Goal: Task Accomplishment & Management: Use online tool/utility

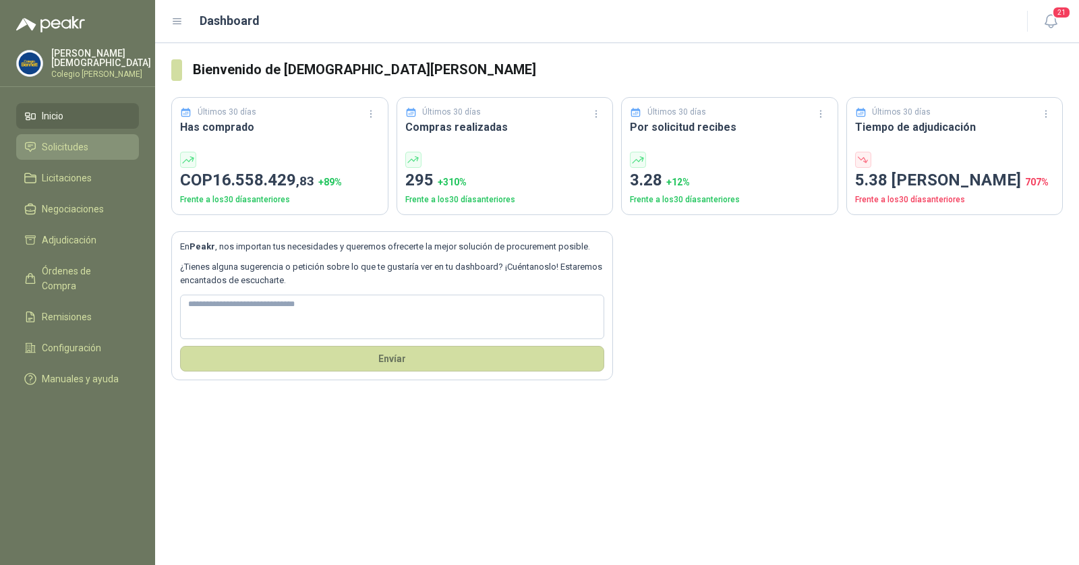
click at [62, 140] on span "Solicitudes" at bounding box center [65, 147] width 47 height 15
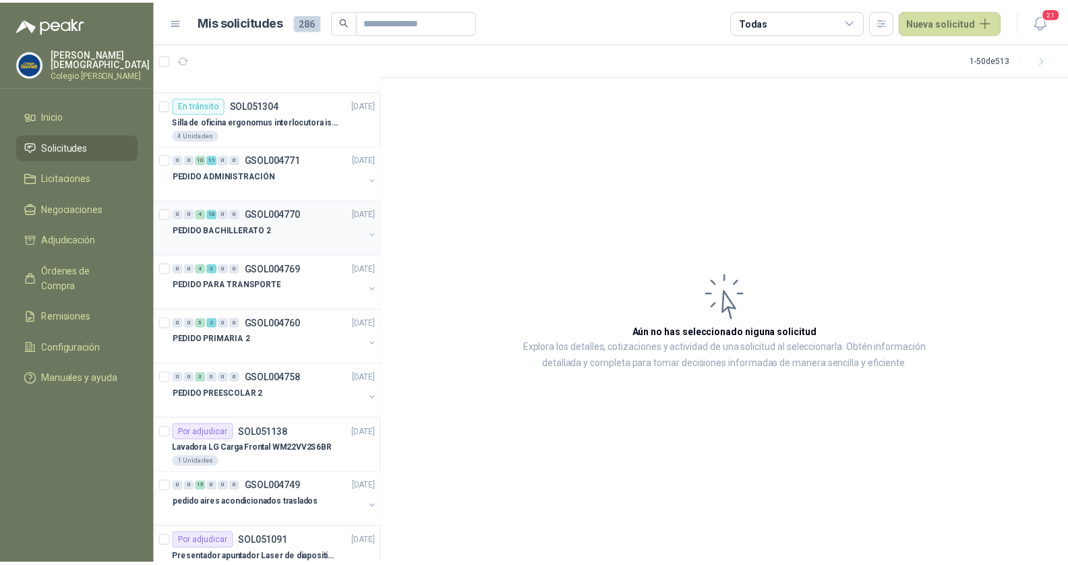
scroll to position [43, 0]
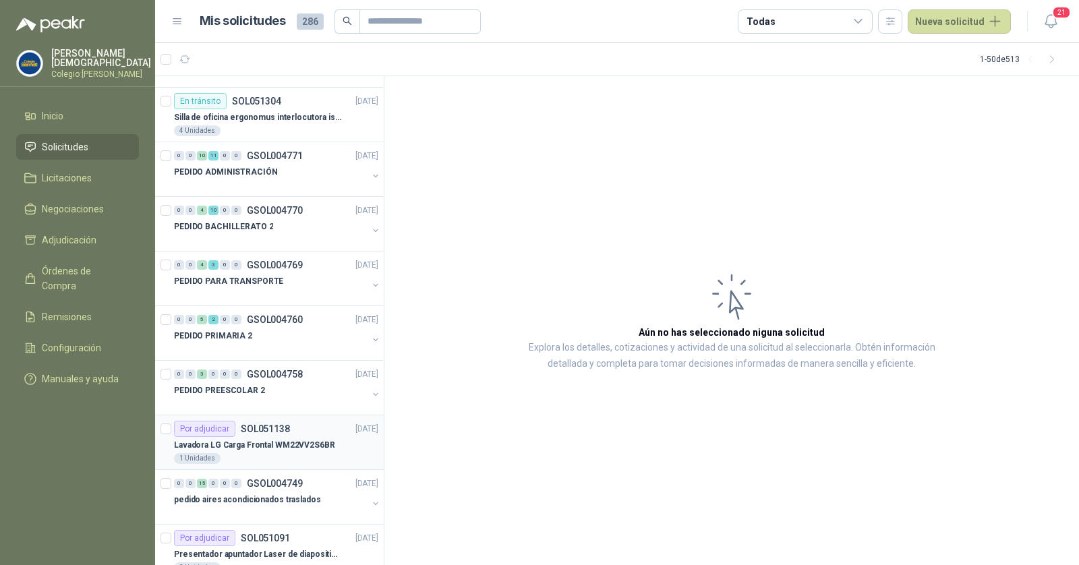
click at [247, 441] on p "Lavadora LG Carga Frontal WM22VV2S6BR" at bounding box center [254, 445] width 161 height 13
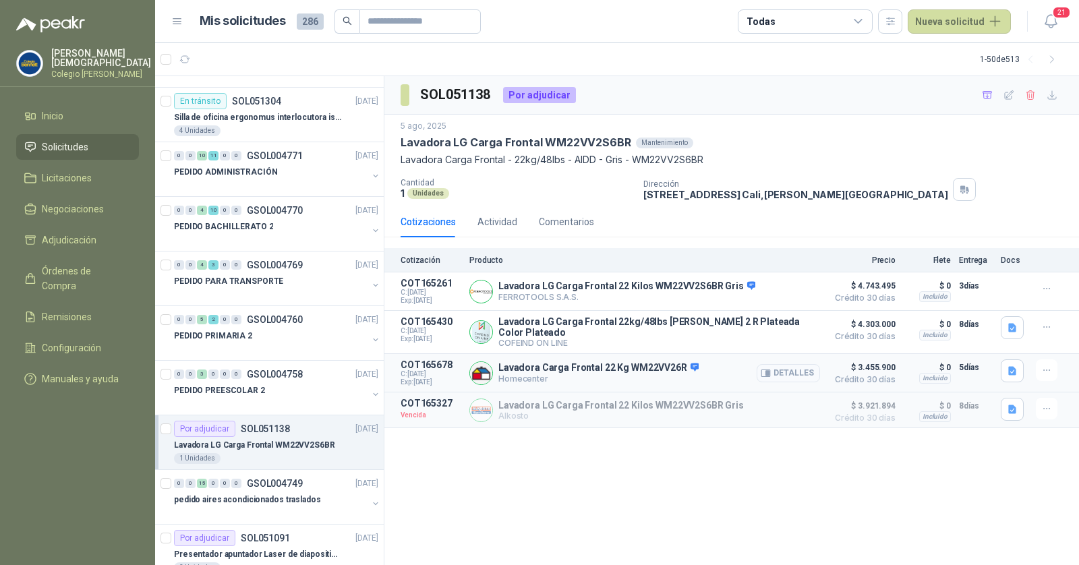
click at [804, 367] on button "Detalles" at bounding box center [787, 373] width 63 height 18
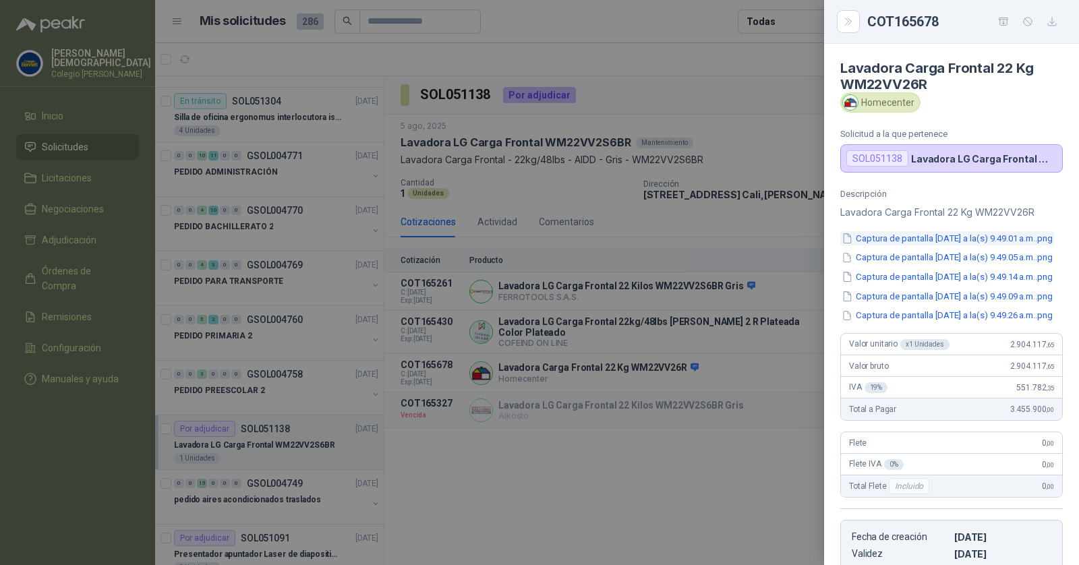
click at [950, 239] on button "Captura de pantalla [DATE] a la(s) 9.49.01 a.m..png" at bounding box center [947, 238] width 214 height 14
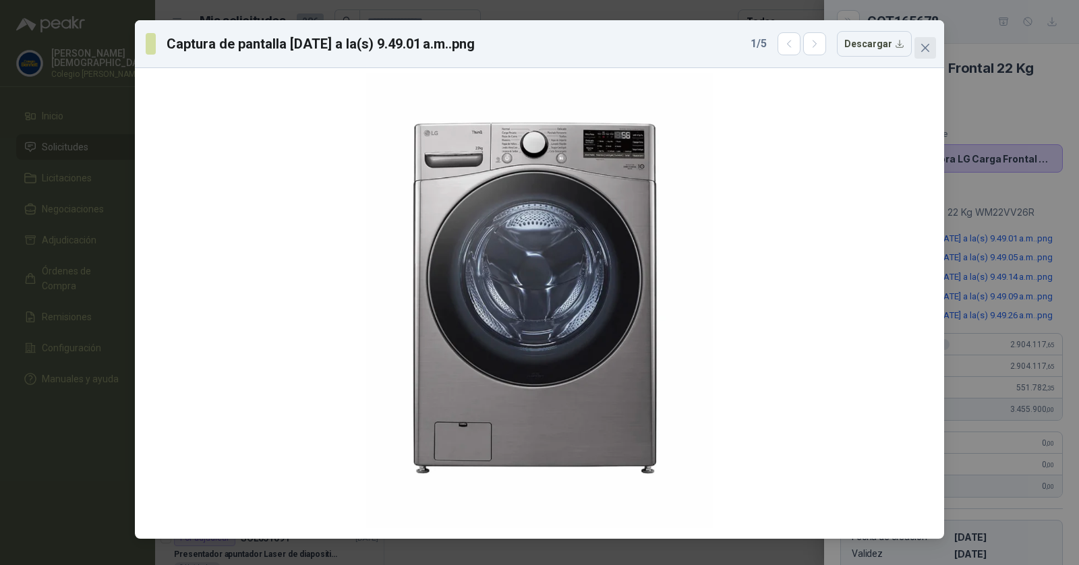
click at [929, 45] on icon "close" at bounding box center [924, 47] width 11 height 11
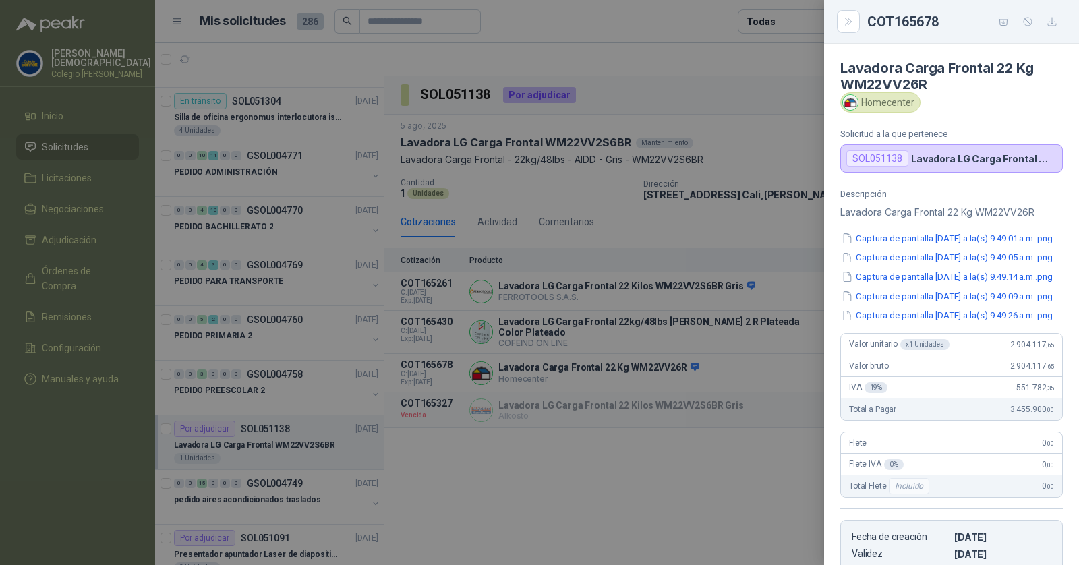
click at [746, 296] on div at bounding box center [539, 282] width 1079 height 565
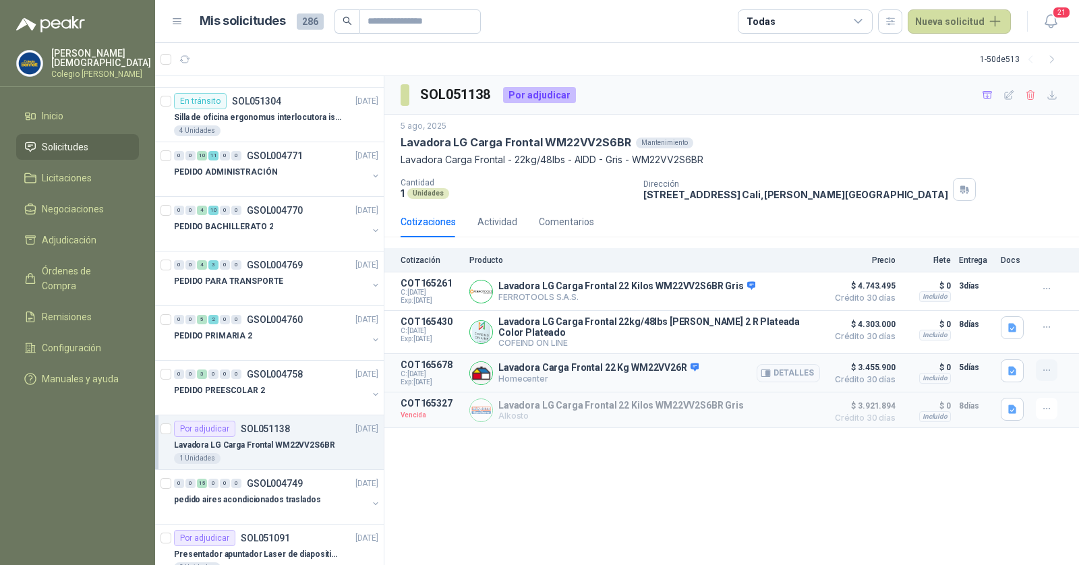
click at [1044, 367] on icon "button" at bounding box center [1046, 370] width 11 height 11
click at [998, 311] on button "Añadir" at bounding box center [1019, 310] width 108 height 22
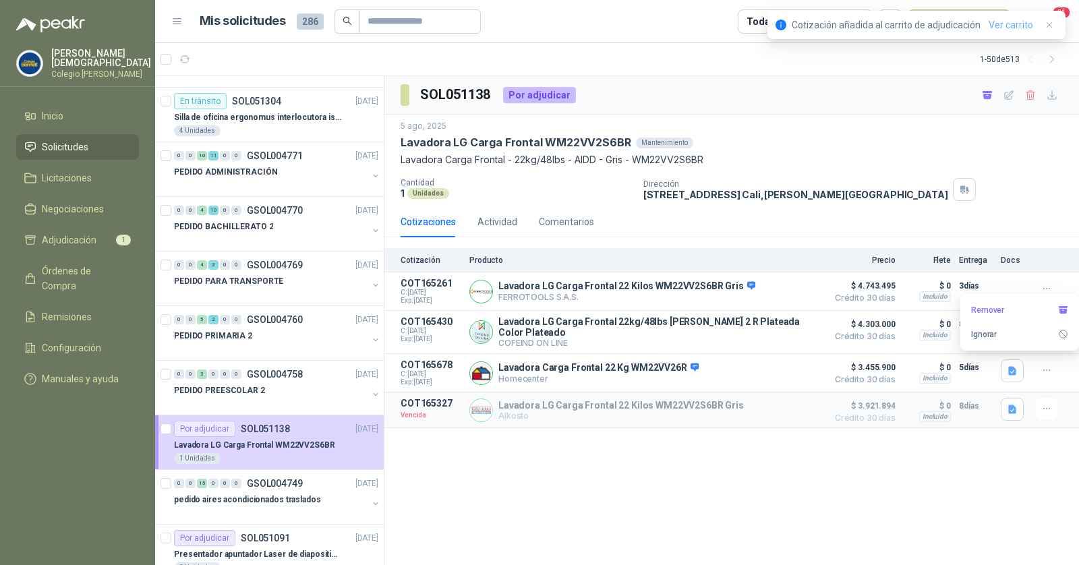
click at [996, 25] on link "Ver carrito" at bounding box center [1010, 25] width 44 height 15
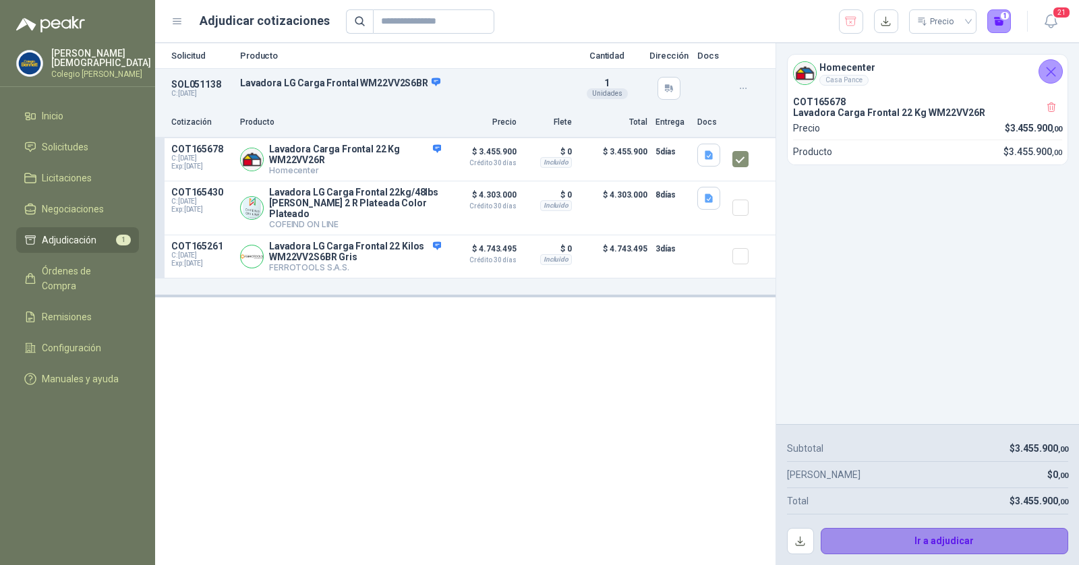
click at [884, 543] on button "Ir a adjudicar" at bounding box center [944, 541] width 248 height 27
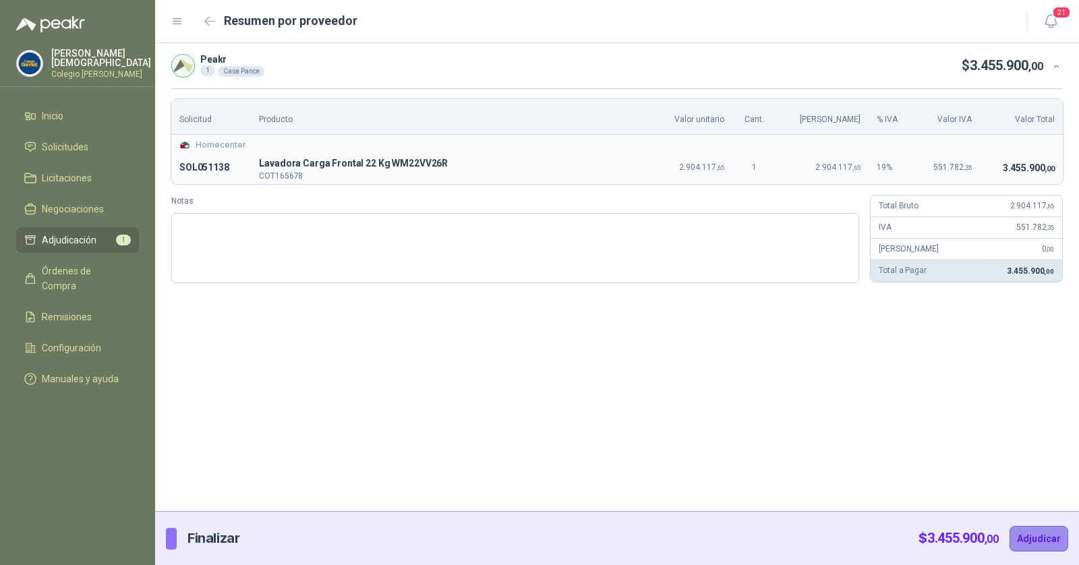
click at [1031, 535] on button "Adjudicar" at bounding box center [1038, 539] width 59 height 26
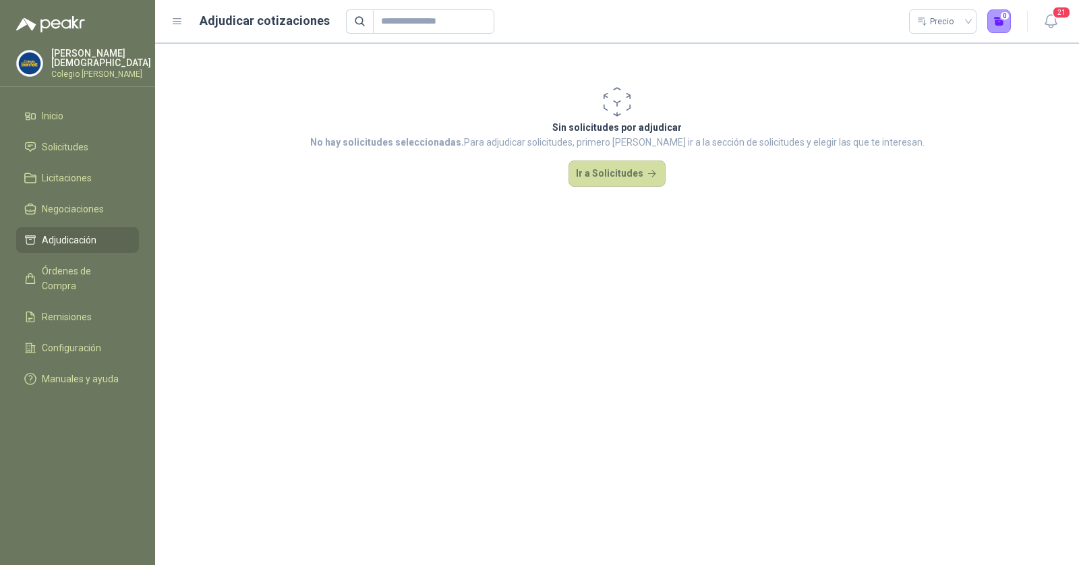
click at [71, 71] on p "Colegio [PERSON_NAME]" at bounding box center [101, 74] width 100 height 8
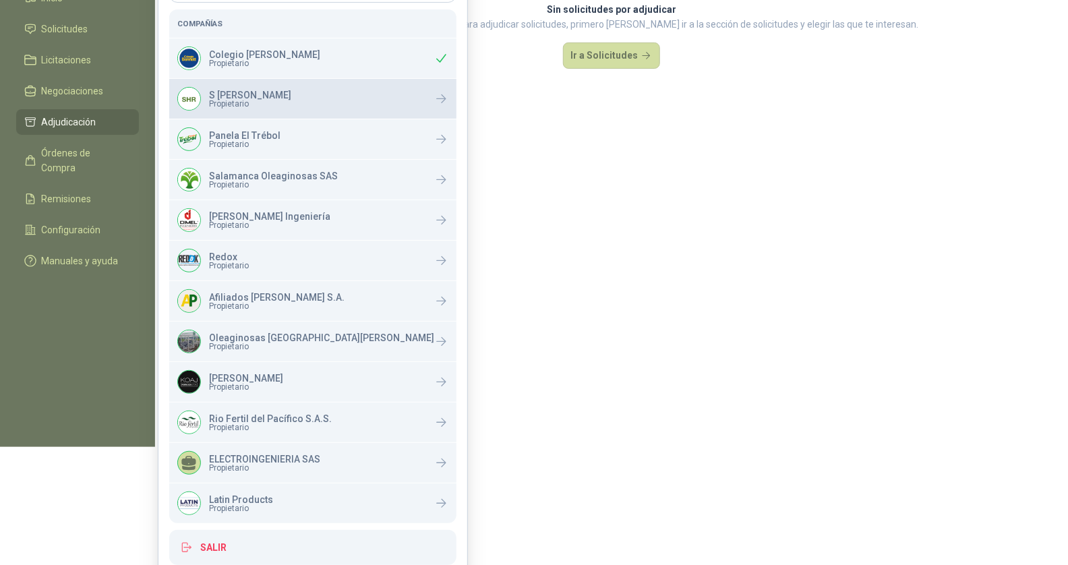
scroll to position [128, 0]
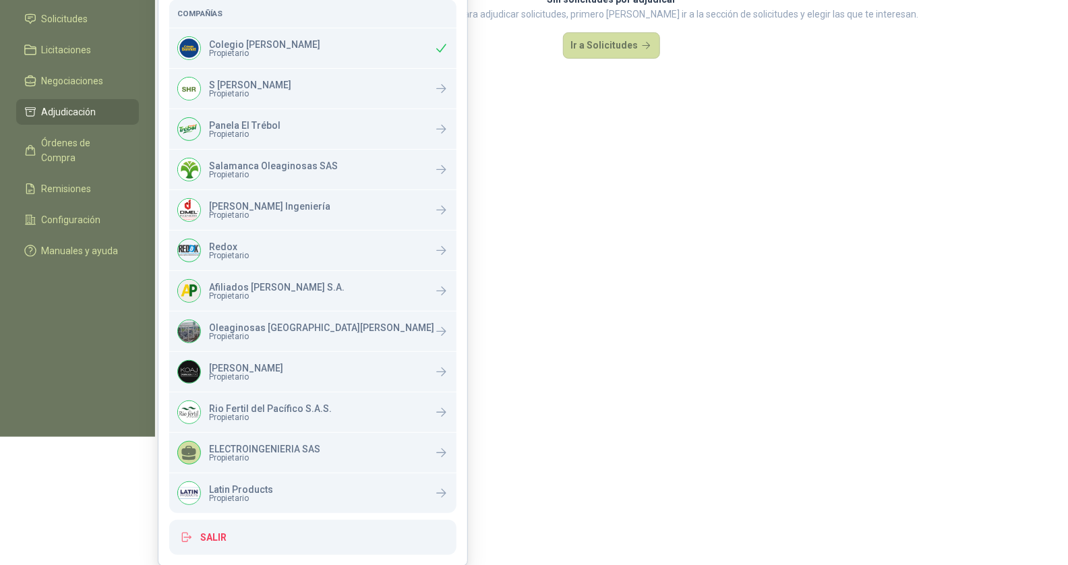
click at [561, 252] on section "Sin solicitudes por adjudicar No hay solicitudes seleccionadas. Para adjudicar …" at bounding box center [611, 176] width 913 height 522
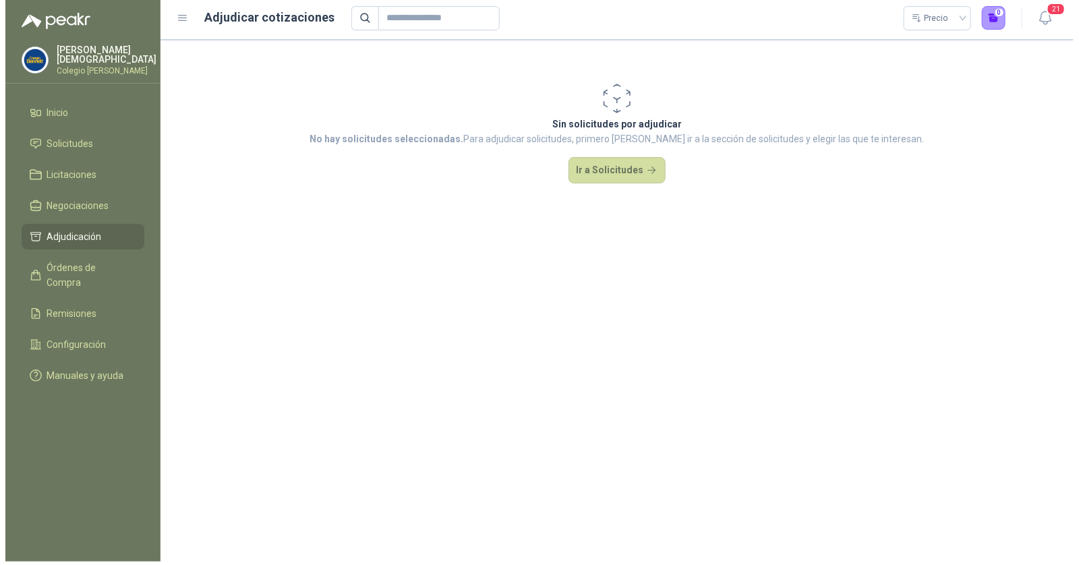
scroll to position [0, 0]
